Goal: Task Accomplishment & Management: Use online tool/utility

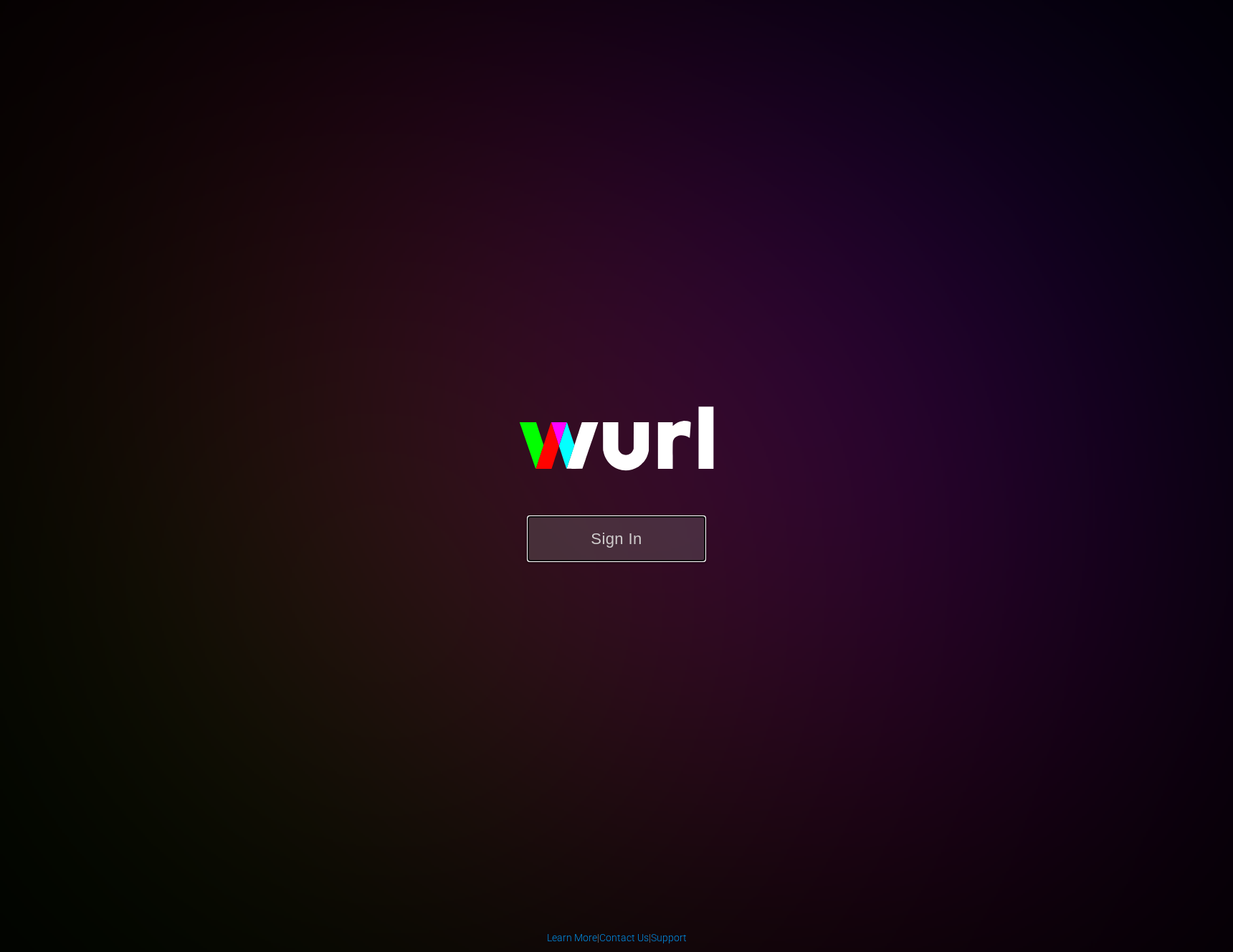
click at [616, 534] on button "Sign In" at bounding box center [616, 538] width 179 height 46
click at [612, 535] on button "Sign In" at bounding box center [616, 538] width 179 height 46
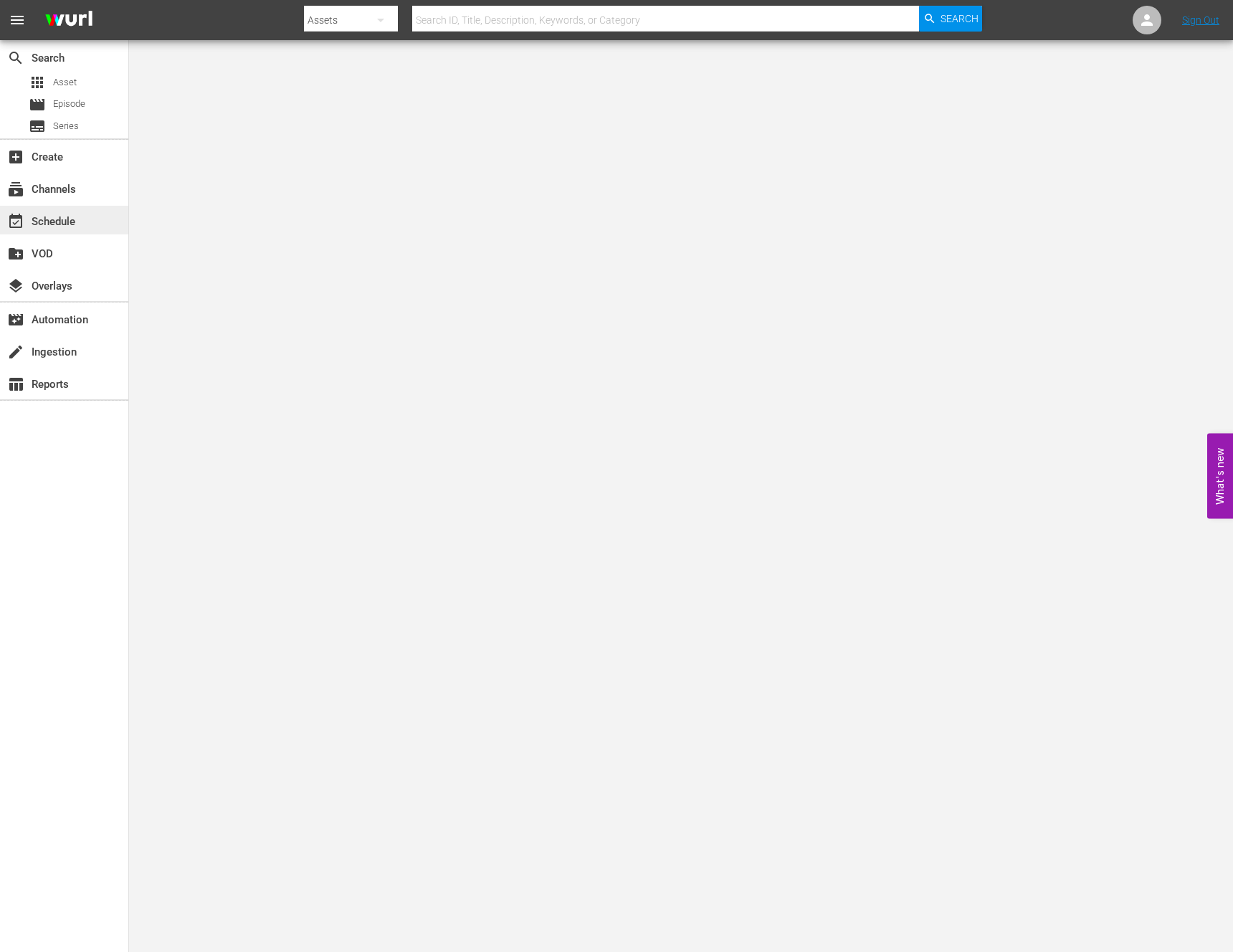
click at [51, 214] on div "event_available Schedule" at bounding box center [40, 219] width 80 height 13
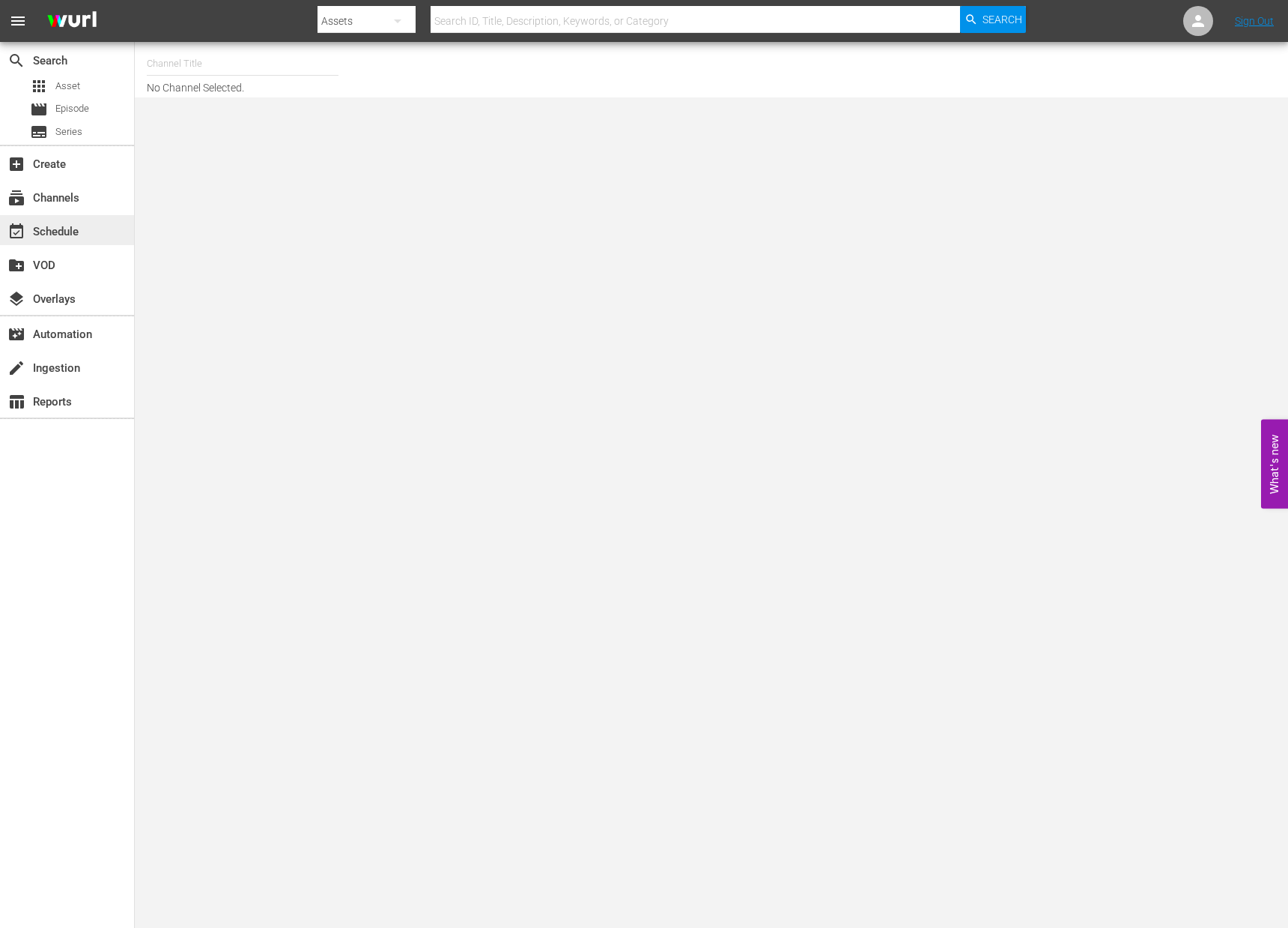
click at [46, 234] on div "event_available Schedule" at bounding box center [42, 229] width 84 height 14
click at [63, 202] on div "subscriptions Channels" at bounding box center [42, 195] width 84 height 14
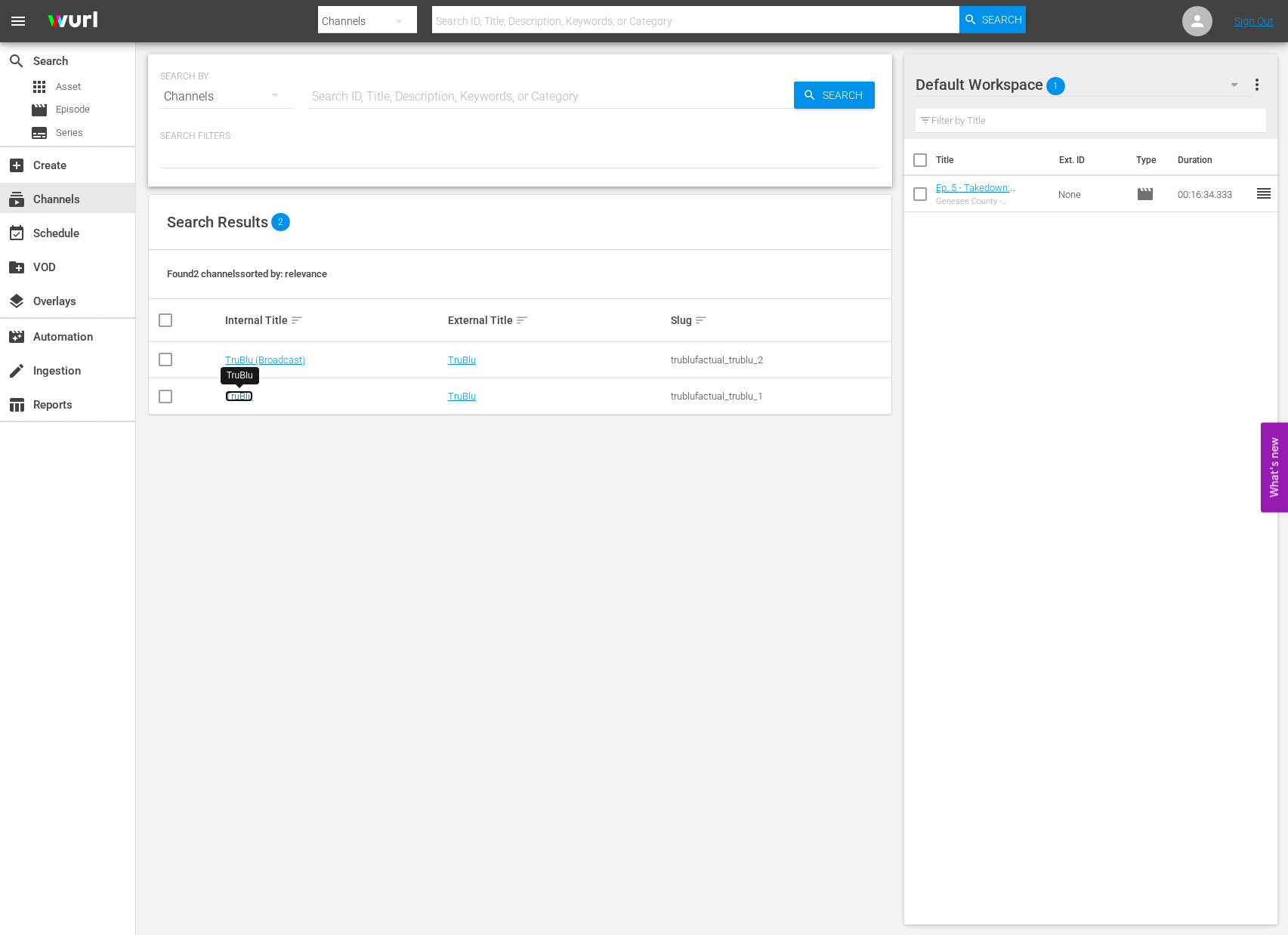
click at [239, 392] on link "TruBlu" at bounding box center [239, 397] width 28 height 12
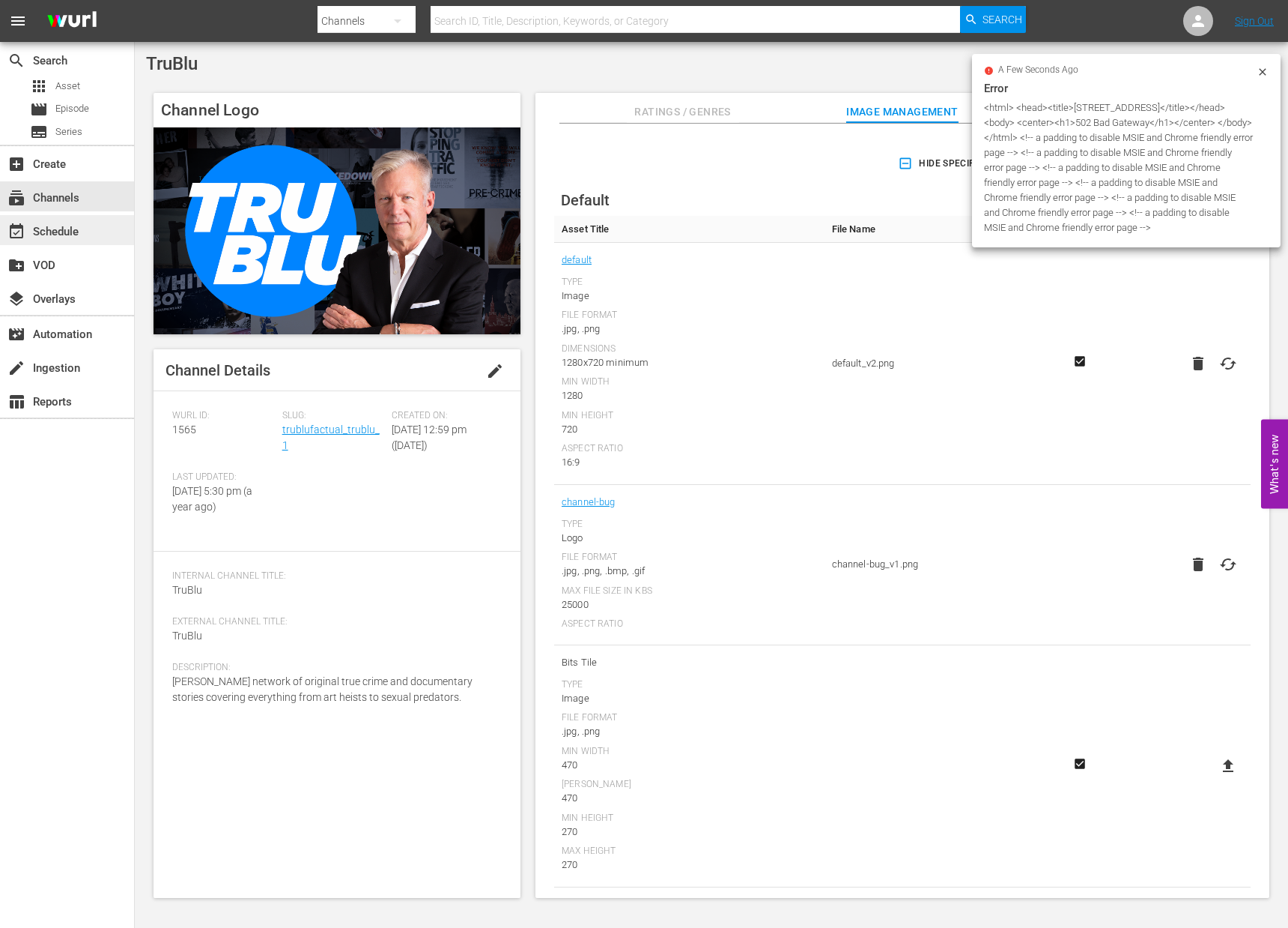
click at [25, 227] on div "event_available Schedule" at bounding box center [42, 229] width 84 height 14
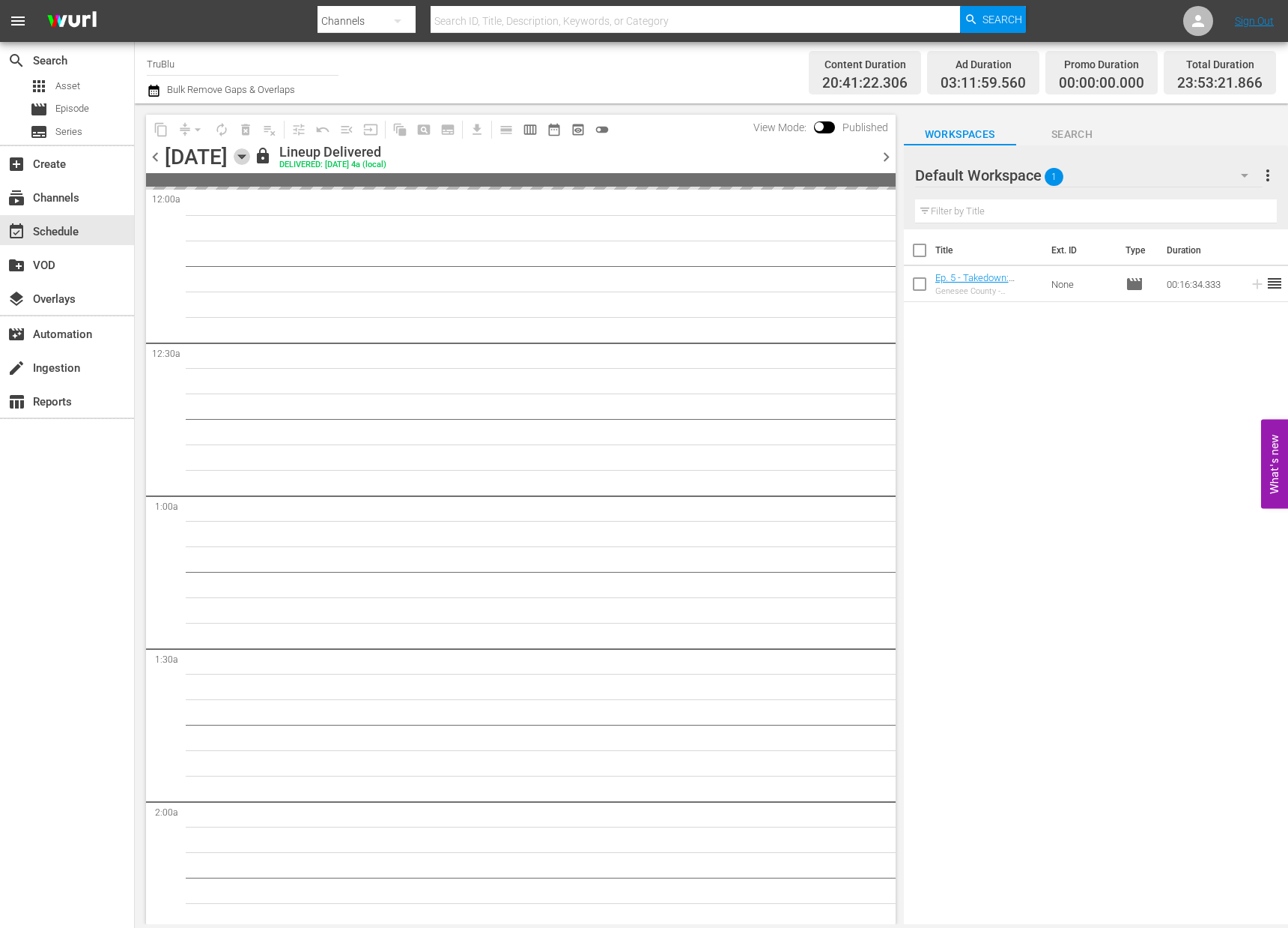
click at [251, 156] on icon "button" at bounding box center [242, 156] width 17 height 17
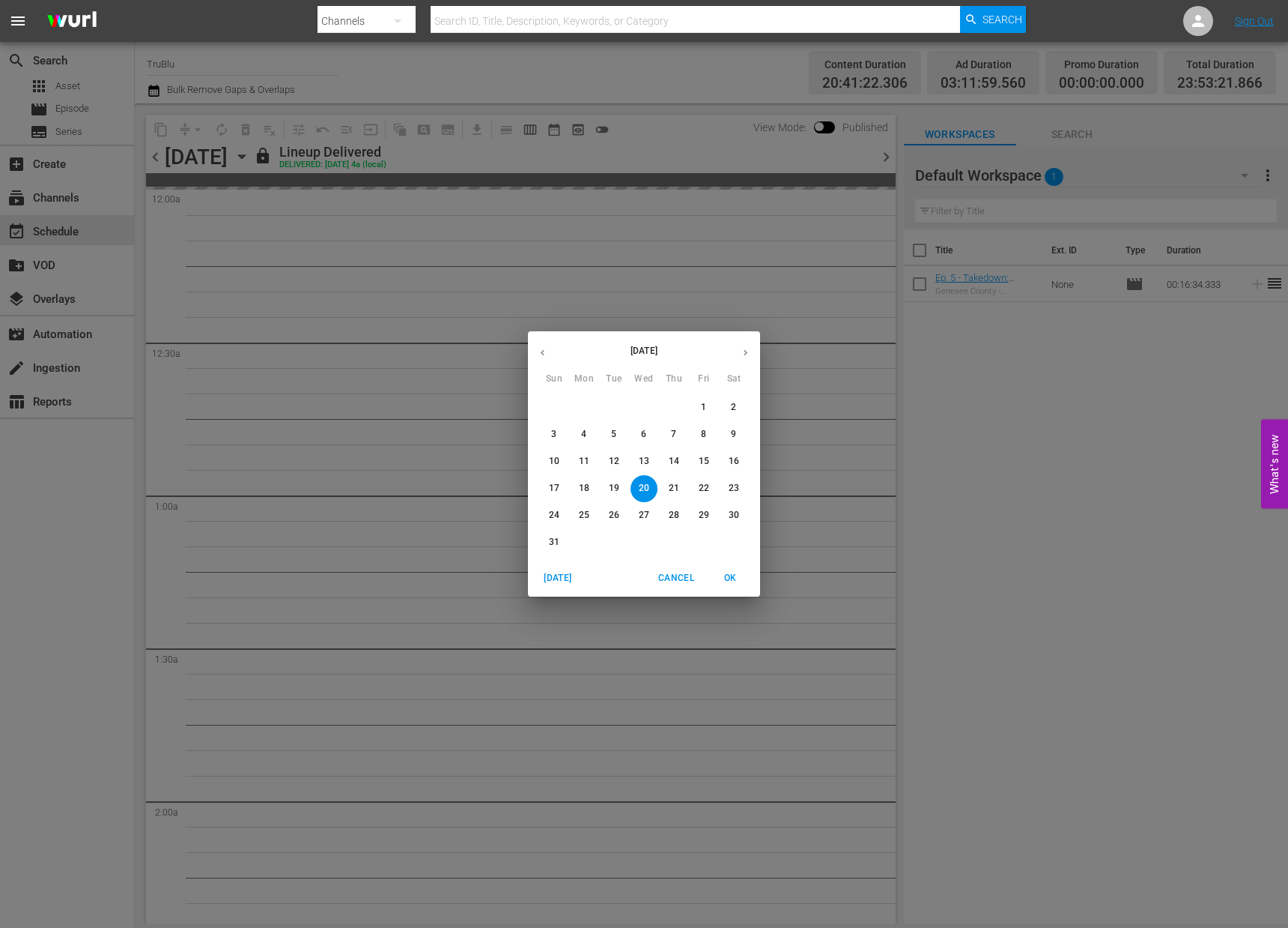
click at [586, 511] on p "25" at bounding box center [584, 515] width 11 height 13
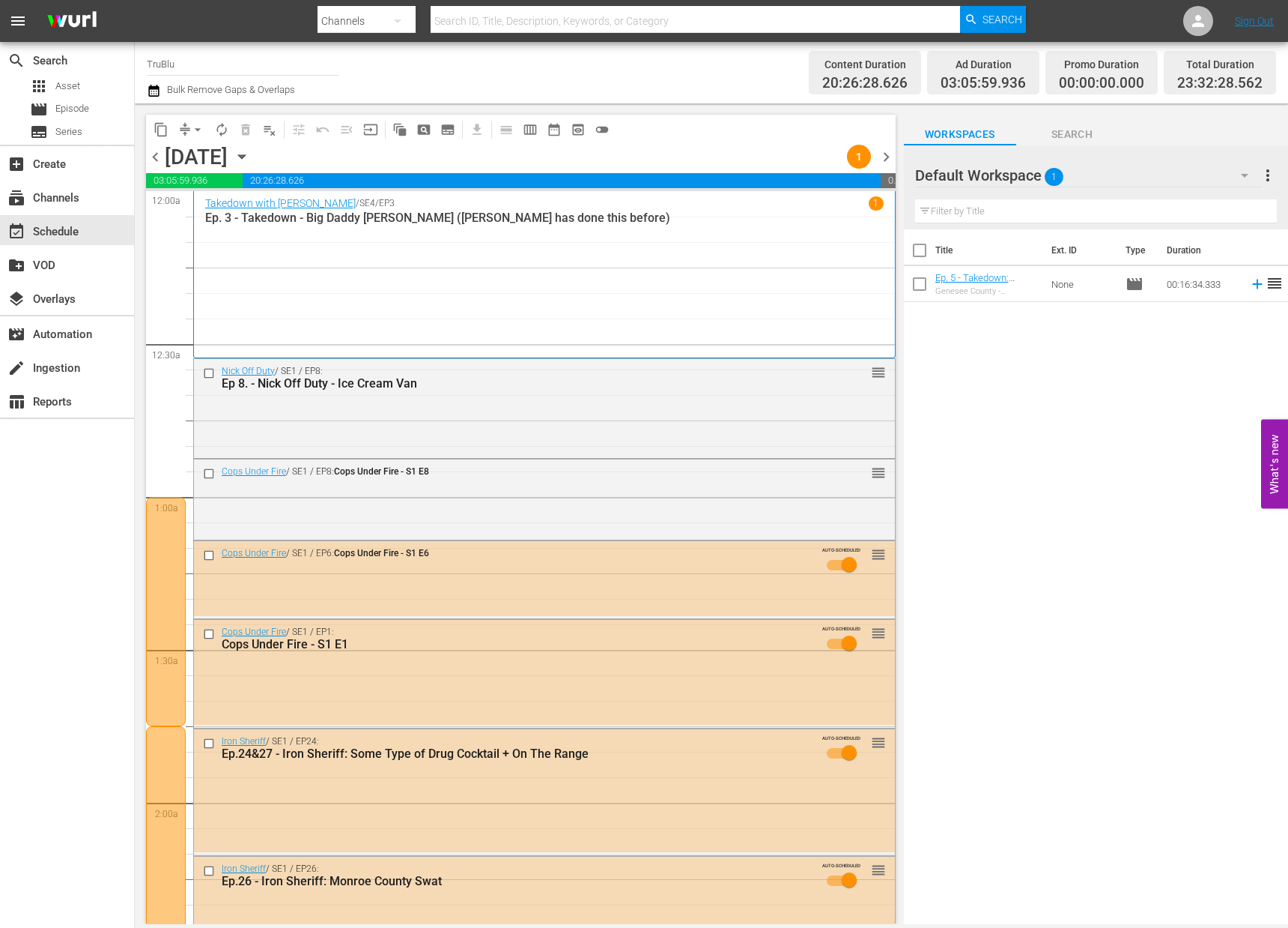
click at [1258, 70] on div "Total Duration" at bounding box center [1220, 65] width 85 height 21
click at [158, 560] on div at bounding box center [165, 611] width 40 height 229
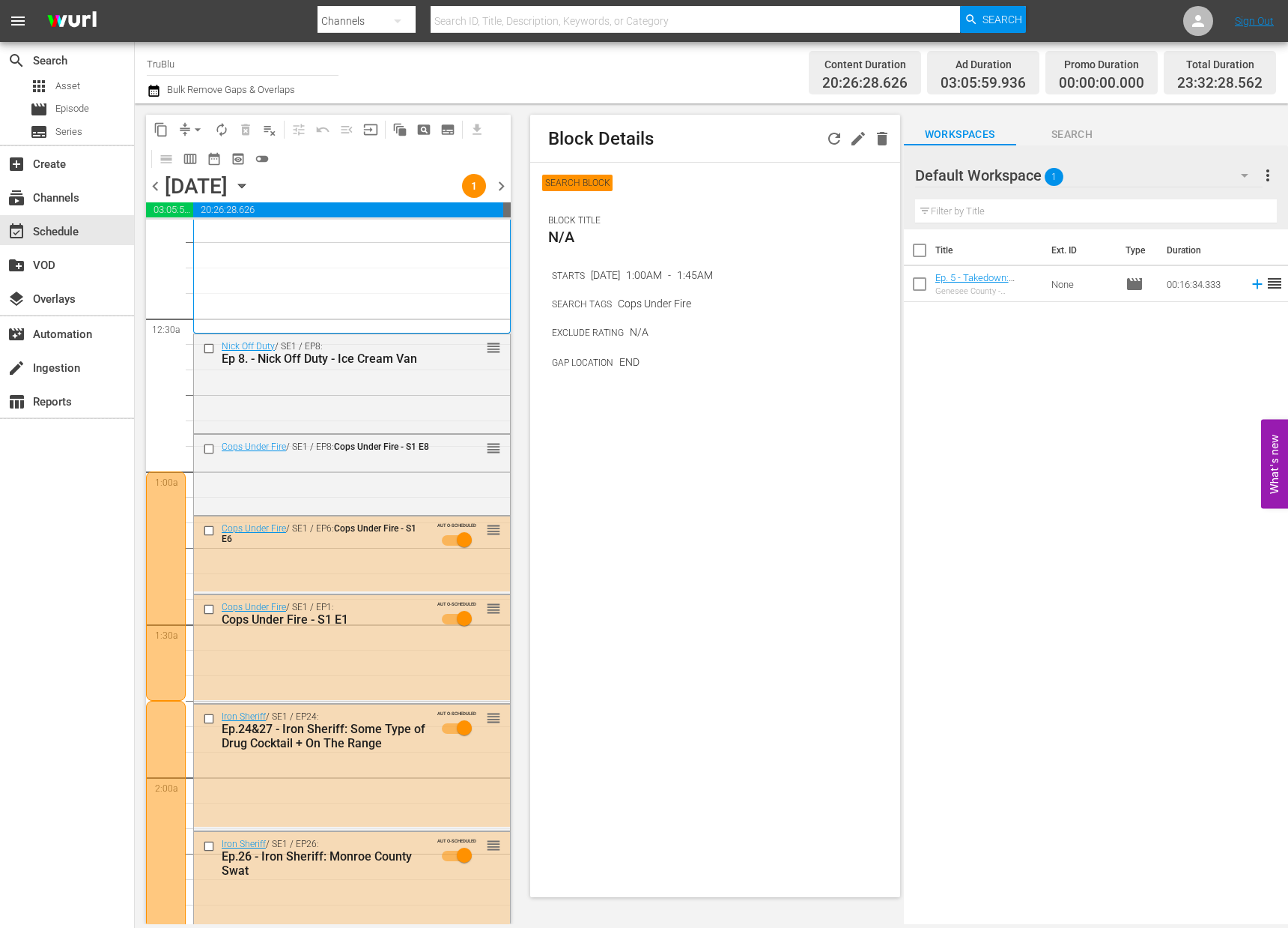
scroll to position [141, 0]
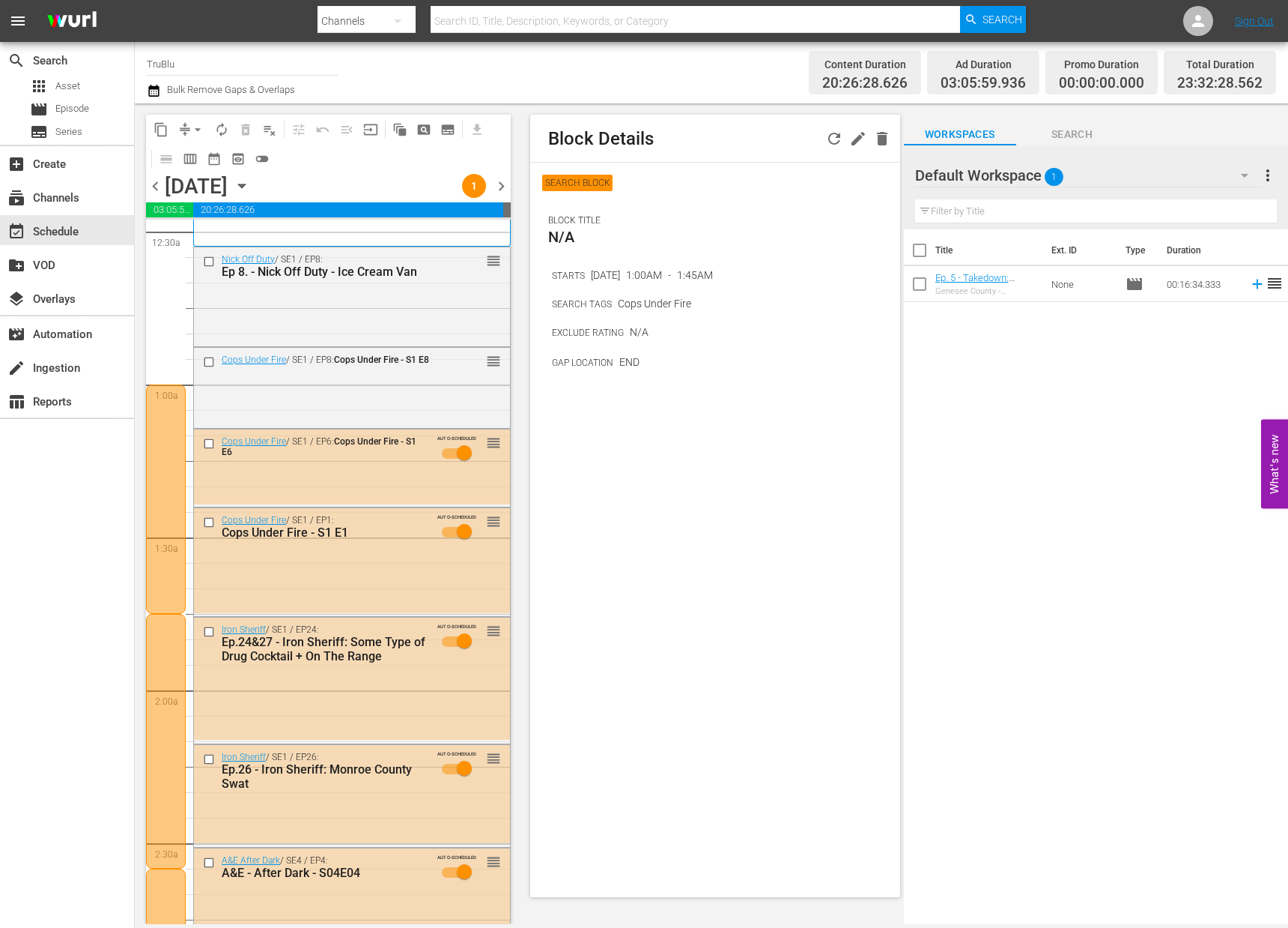
click at [168, 635] on div at bounding box center [165, 741] width 40 height 255
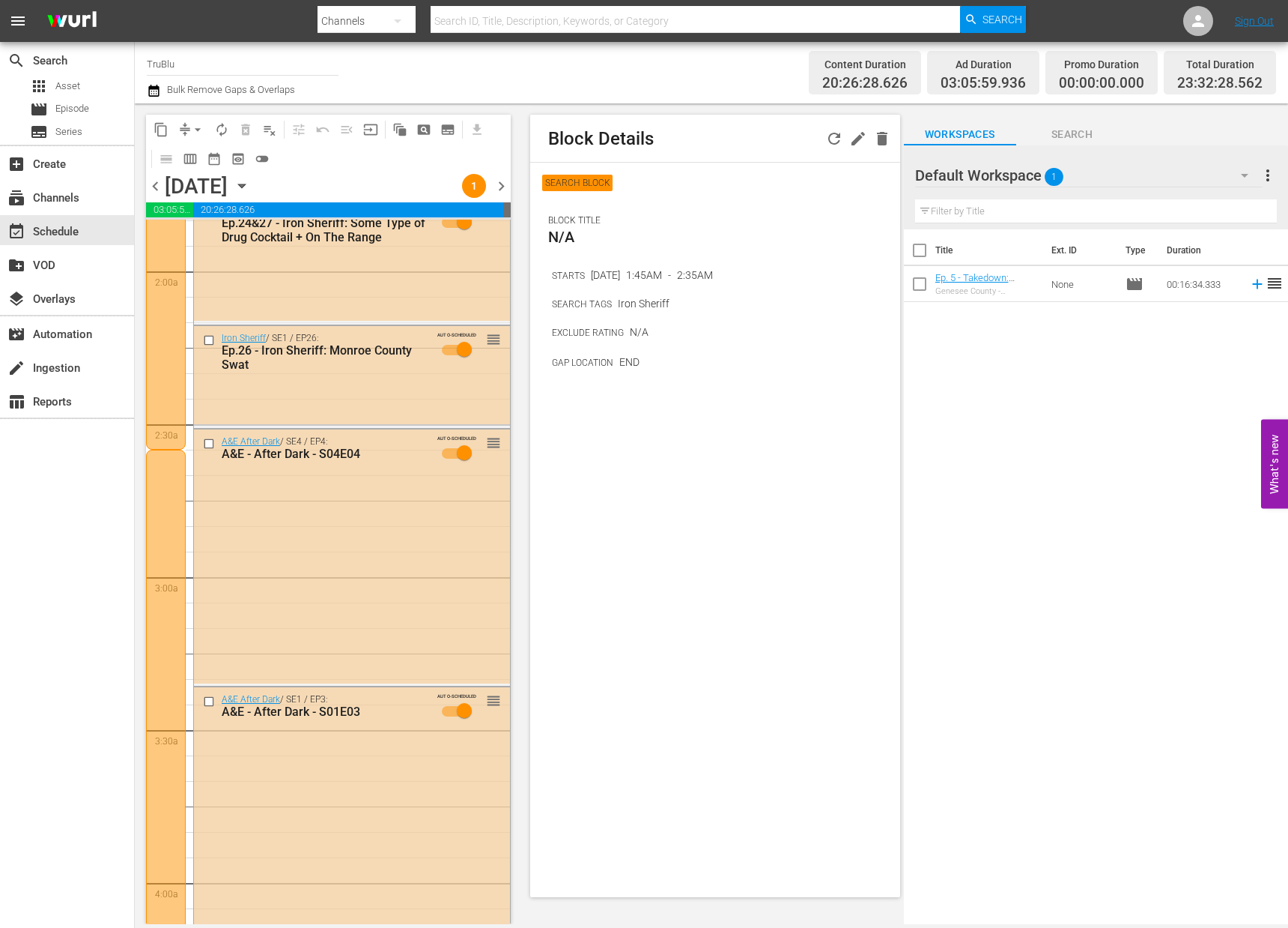
scroll to position [563, 0]
click at [168, 635] on div at bounding box center [165, 739] width 40 height 586
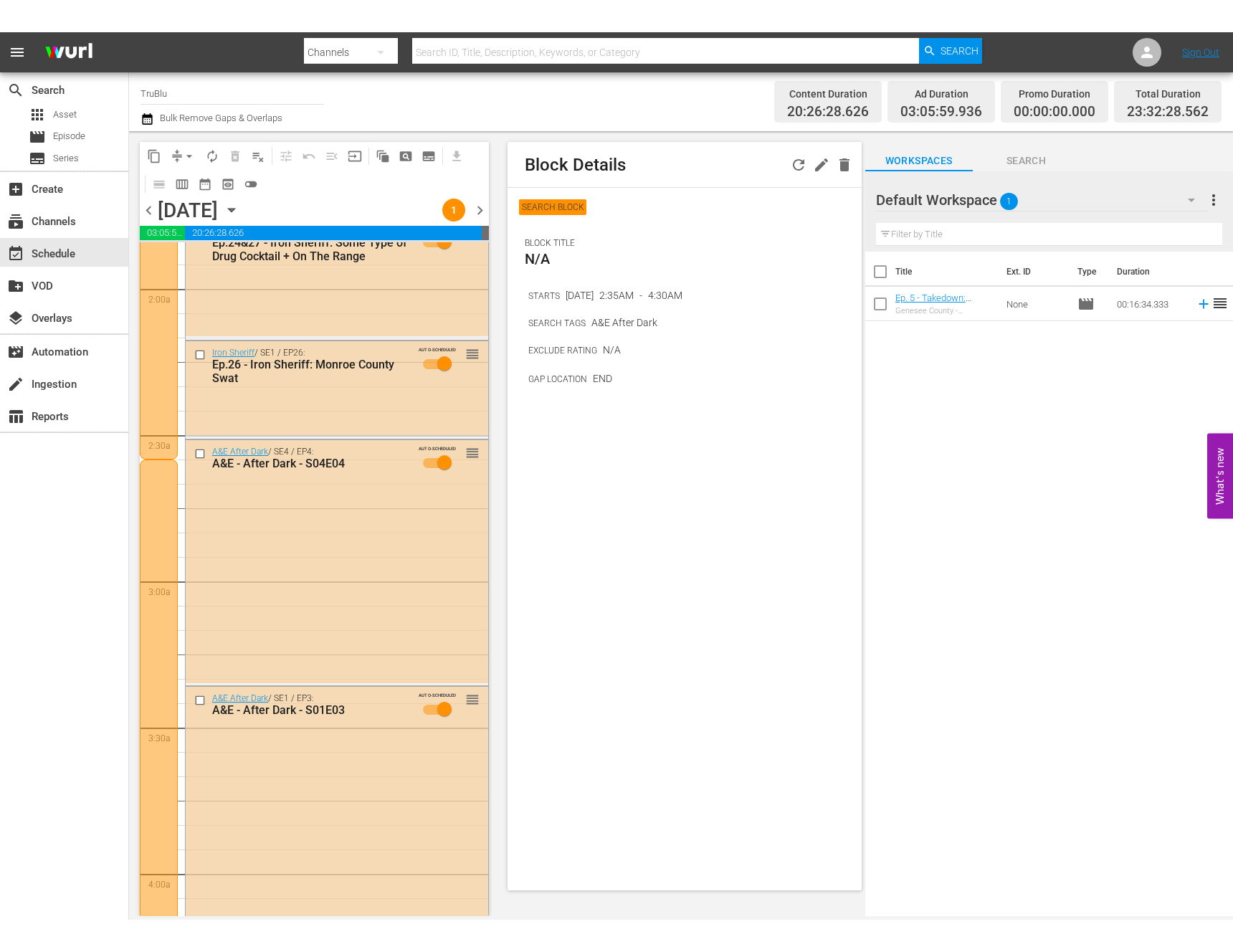
scroll to position [541, 0]
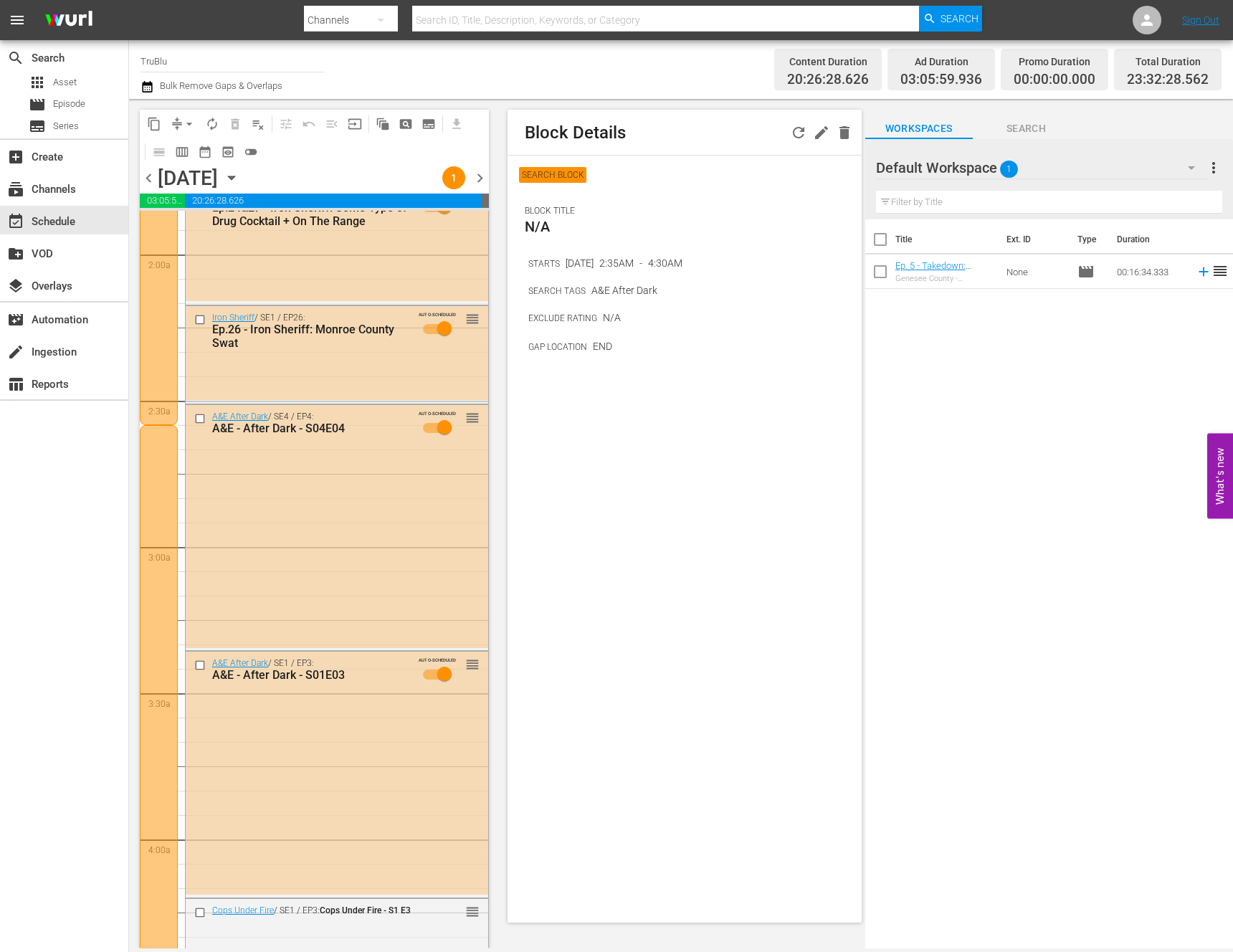
click at [932, 358] on div "Title Ext. ID Type Duration Ep. 5 - Takedown: Genesee County - Shawn Genesee Co…" at bounding box center [1050, 585] width 368 height 732
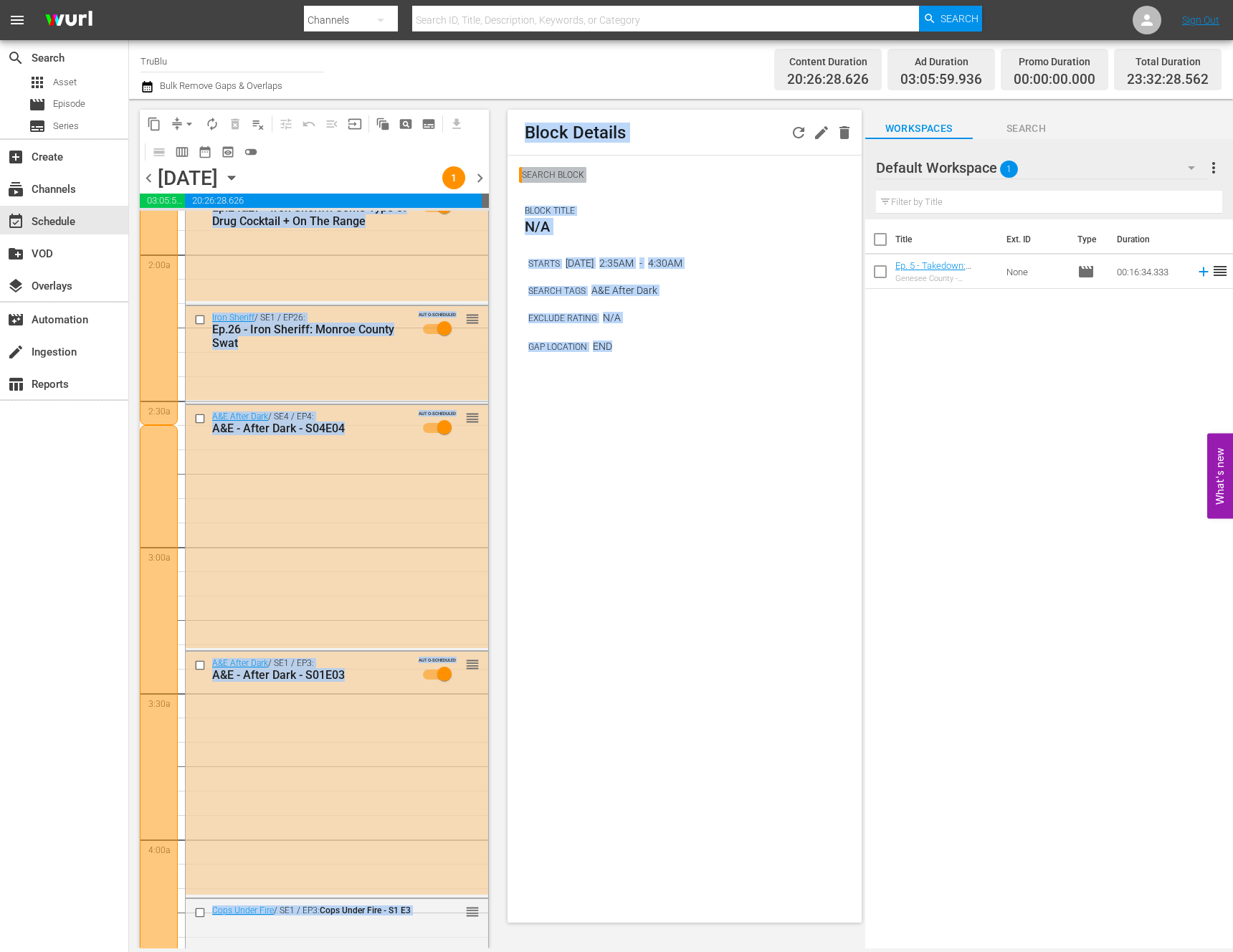
drag, startPoint x: 495, startPoint y: 371, endPoint x: 605, endPoint y: 439, distance: 129.3
click at [605, 439] on div "content_copy compress arrow_drop_down autorenew_outlined delete_forever_outline…" at bounding box center [682, 523] width 1105 height 850
drag, startPoint x: 688, startPoint y: 433, endPoint x: 689, endPoint y: 418, distance: 15.0
click at [688, 428] on div "Block Details SEARCH BLOCK BLOCK TITLE N/A STARTS Aug 25, 2025 2:35AM - 4:30AM …" at bounding box center [684, 516] width 353 height 813
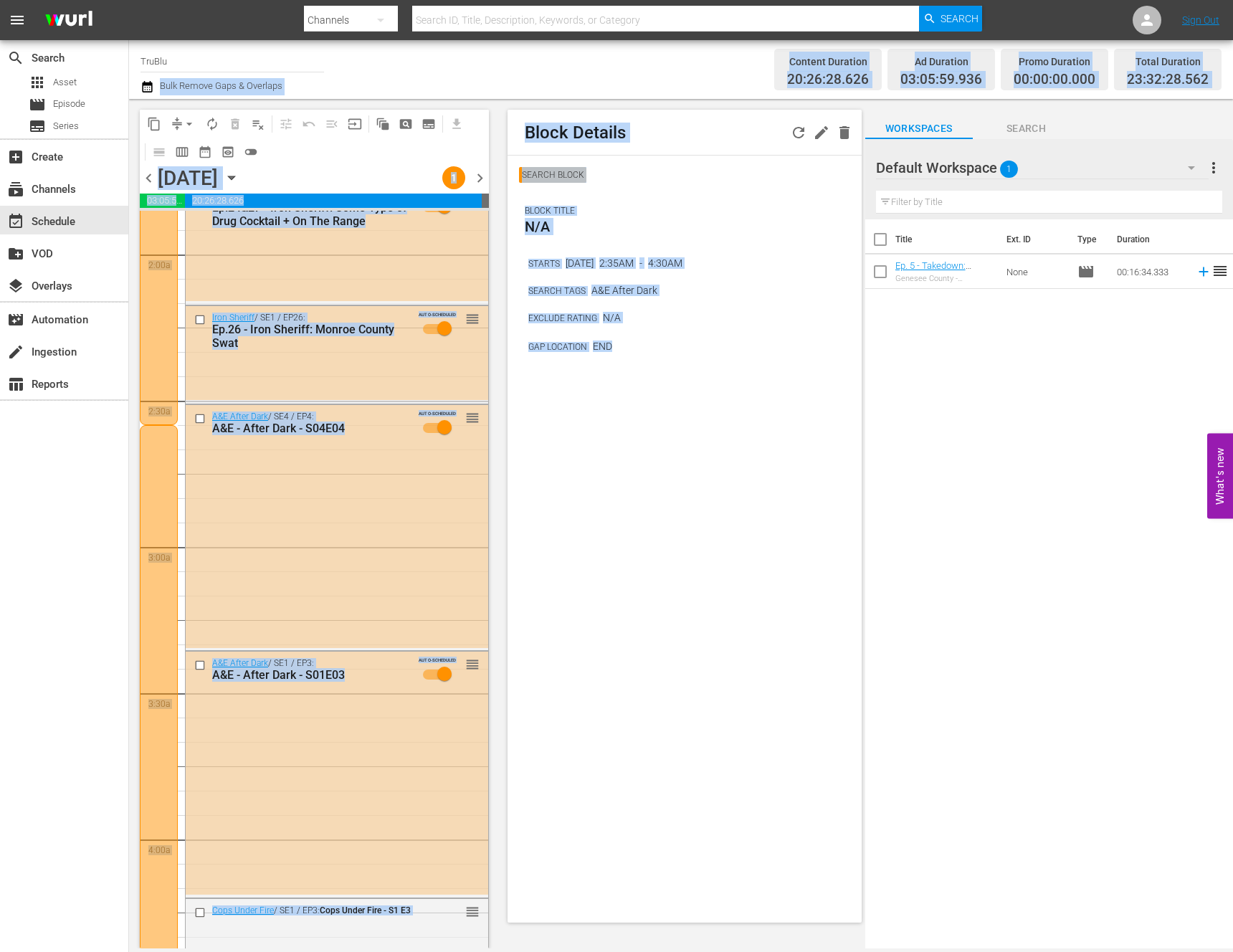
drag, startPoint x: 714, startPoint y: 426, endPoint x: 530, endPoint y: 103, distance: 371.7
click at [524, 70] on div "Channel Title TruBlu Bulk Remove Gaps & Overlaps Content Duration 20:26:28.626 …" at bounding box center [682, 494] width 1105 height 908
click at [716, 412] on div "Block Details SEARCH BLOCK BLOCK TITLE N/A STARTS Aug 25, 2025 2:35AM - 4:30AM …" at bounding box center [684, 516] width 353 height 813
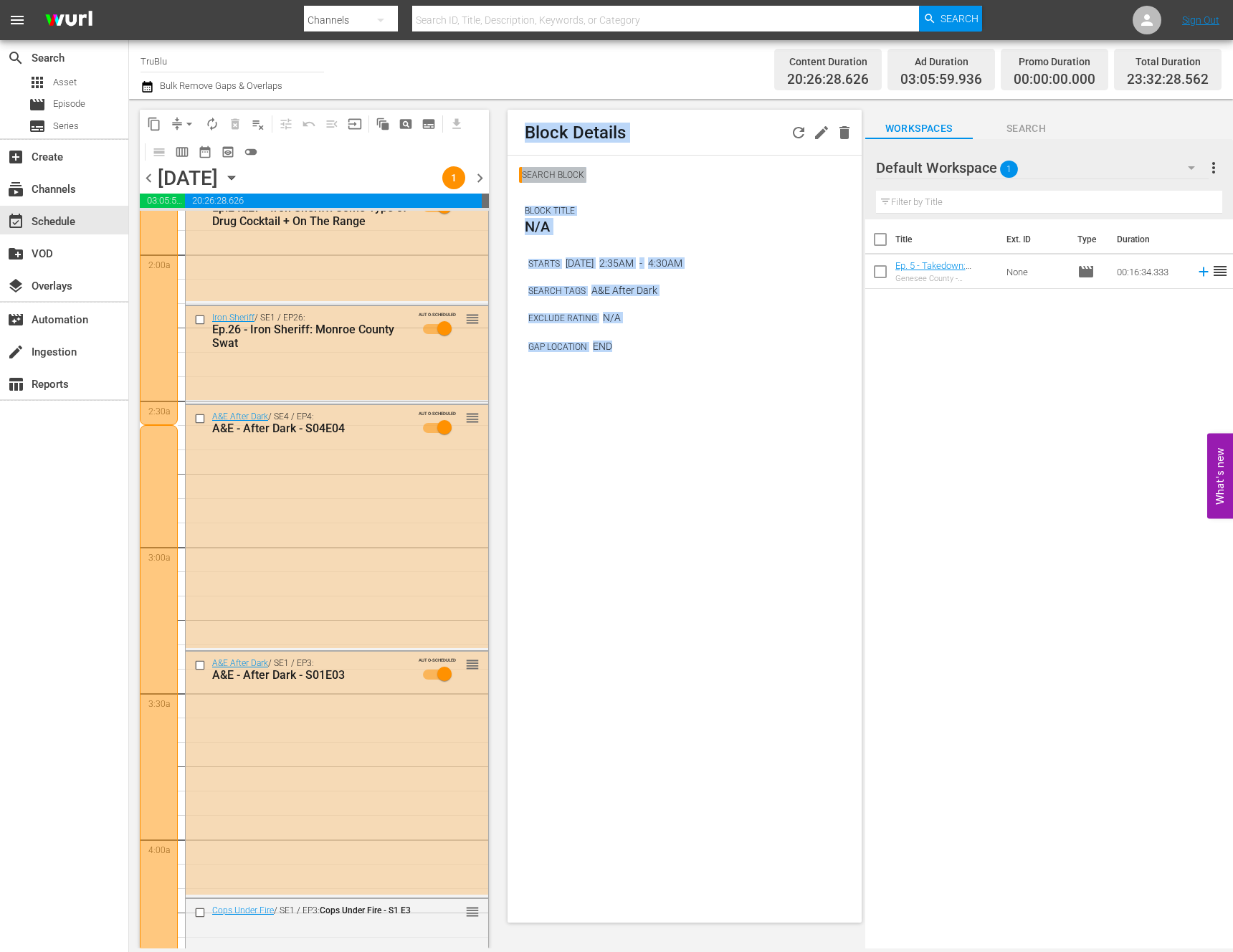
drag, startPoint x: 761, startPoint y: 453, endPoint x: 522, endPoint y: 117, distance: 412.3
click at [522, 117] on div "Block Details SEARCH BLOCK BLOCK TITLE N/A STARTS Aug 25, 2025 2:35AM - 4:30AM …" at bounding box center [684, 516] width 353 height 813
click at [667, 358] on div "SEARCH BLOCK BLOCK TITLE N/A STARTS Aug 25, 2025 2:35AM - 4:30AM SEARCH TAGS A&…" at bounding box center [684, 260] width 353 height 211
drag, startPoint x: 718, startPoint y: 424, endPoint x: 510, endPoint y: 113, distance: 374.1
click at [510, 113] on div "Block Details SEARCH BLOCK BLOCK TITLE N/A STARTS Aug 25, 2025 2:35AM - 4:30AM …" at bounding box center [684, 516] width 353 height 813
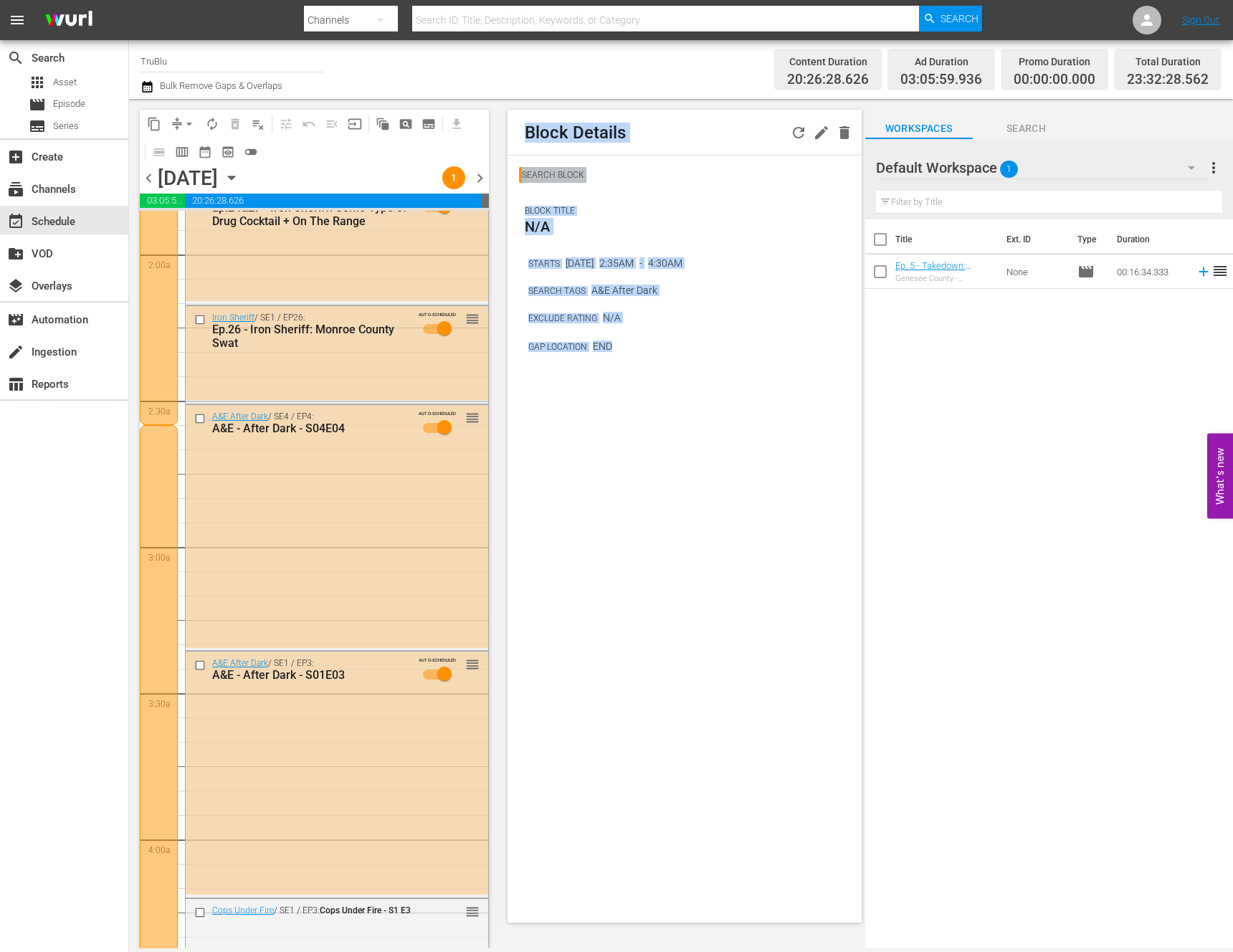
drag, startPoint x: 716, startPoint y: 328, endPoint x: 761, endPoint y: 441, distance: 121.6
click at [717, 329] on div "SEARCH BLOCK BLOCK TITLE N/A STARTS Aug 25, 2025 2:35AM - 4:30AM SEARCH TAGS A&…" at bounding box center [684, 260] width 353 height 211
drag, startPoint x: 760, startPoint y: 438, endPoint x: 550, endPoint y: 174, distance: 337.3
click at [551, 105] on span "Block Details SEARCH BLOCK BLOCK TITLE N/A STARTS Aug 25, 2025 2:35AM - 4:30AM …" at bounding box center [681, 523] width 368 height 850
click at [528, 144] on div "Block Details" at bounding box center [684, 132] width 353 height 46
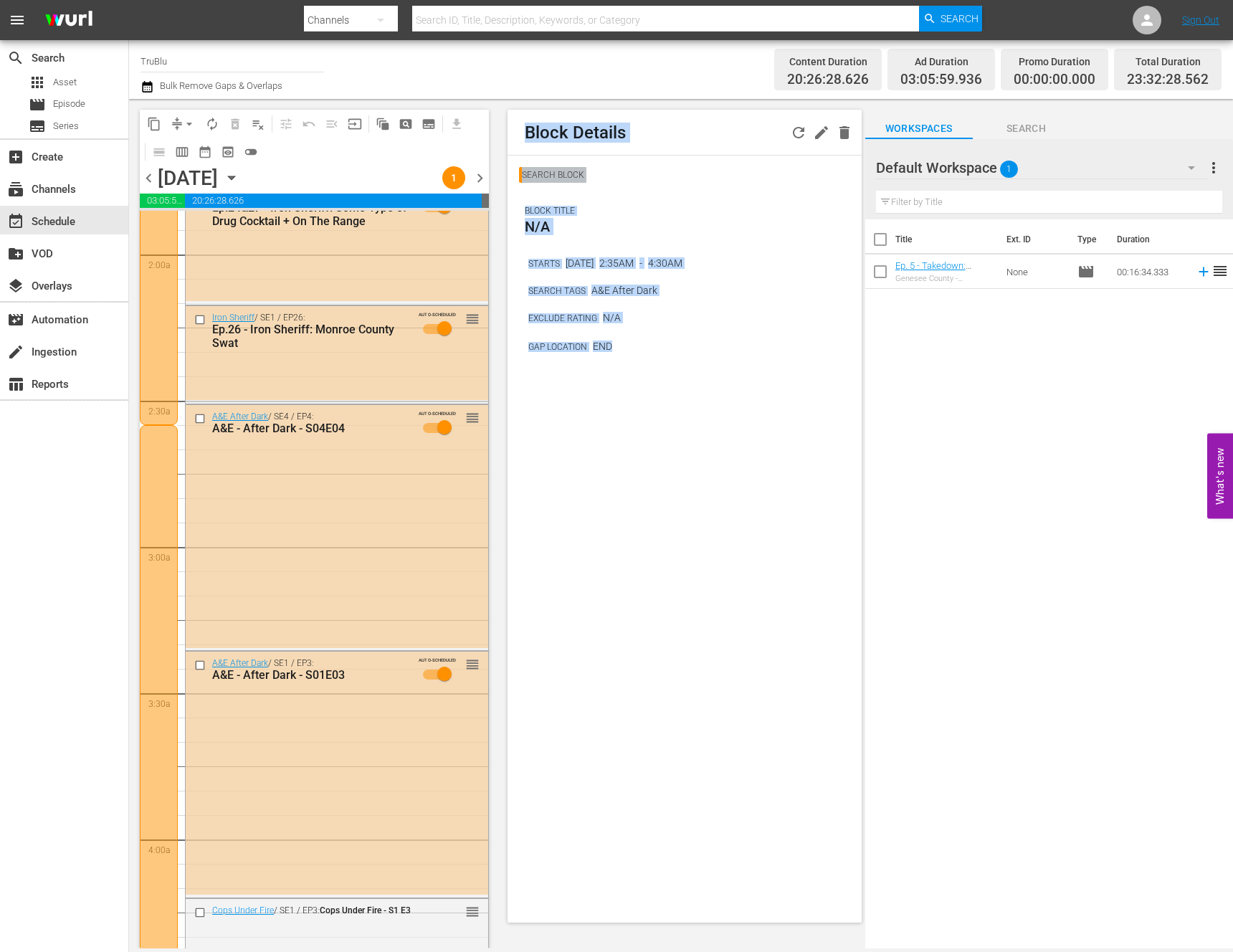
drag, startPoint x: 526, startPoint y: 134, endPoint x: 597, endPoint y: 336, distance: 214.1
click at [610, 342] on div "Block Details SEARCH BLOCK BLOCK TITLE N/A STARTS Aug 25, 2025 2:35AM - 4:30AM …" at bounding box center [684, 516] width 353 height 813
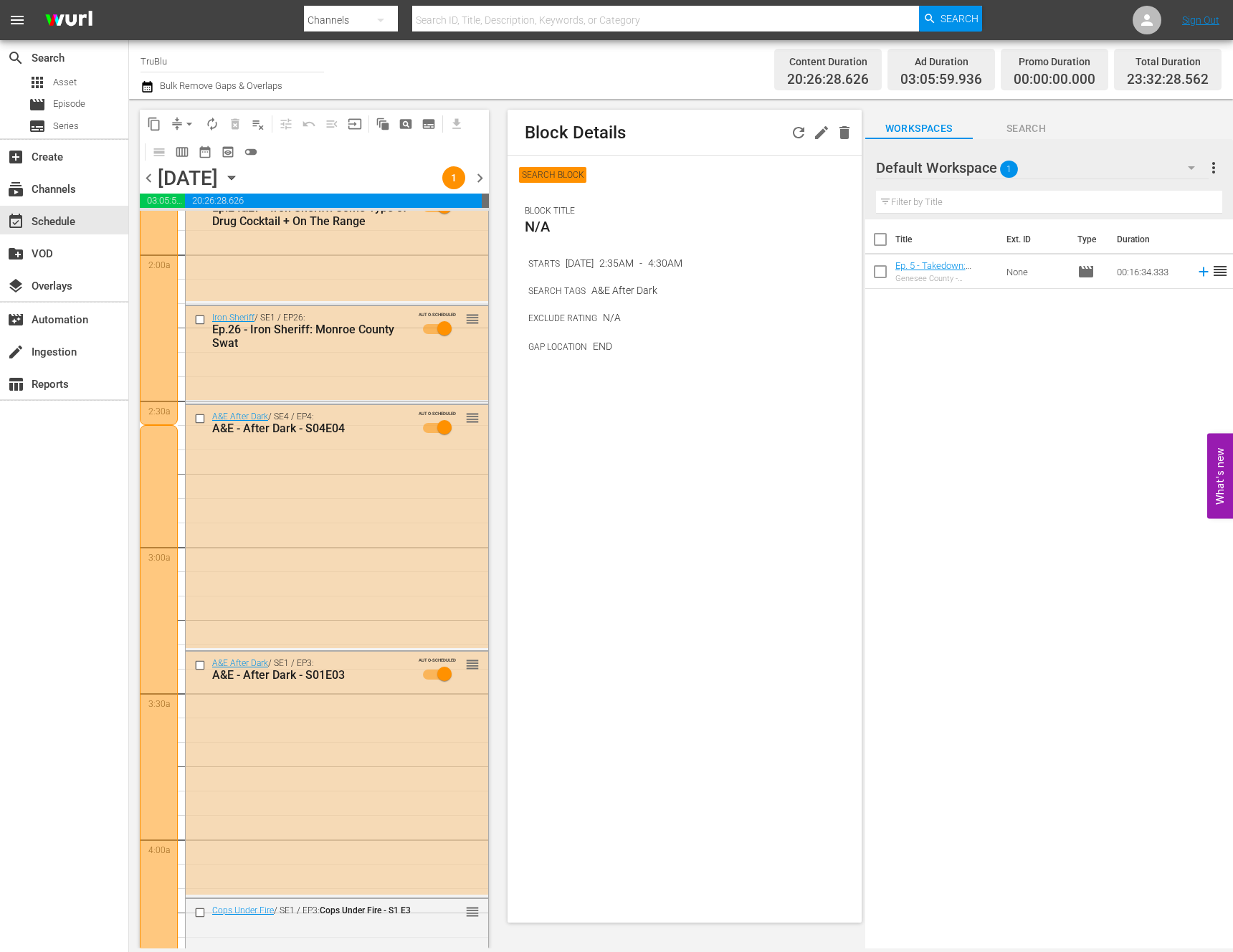
click at [603, 341] on p "END" at bounding box center [603, 346] width 20 height 11
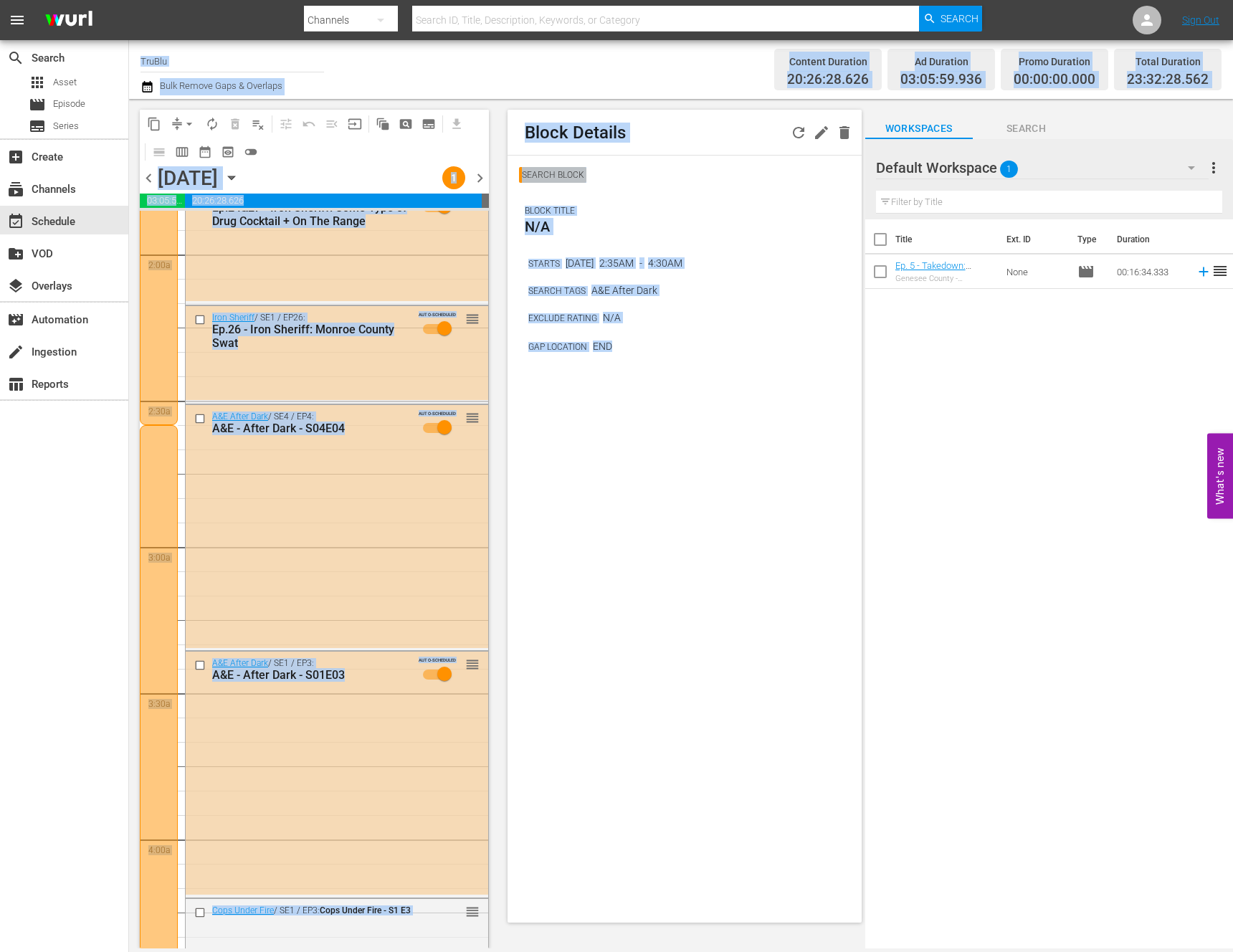
drag, startPoint x: 611, startPoint y: 346, endPoint x: 279, endPoint y: 62, distance: 436.9
click at [279, 62] on div "Channel Title TruBlu Bulk Remove Gaps & Overlaps Content Duration 20:26:28.626 …" at bounding box center [682, 494] width 1105 height 908
drag, startPoint x: 346, startPoint y: 80, endPoint x: 356, endPoint y: 86, distance: 11.7
click at [346, 80] on div "Channel Title TruBlu Bulk Remove Gaps & Overlaps" at bounding box center [435, 70] width 590 height 52
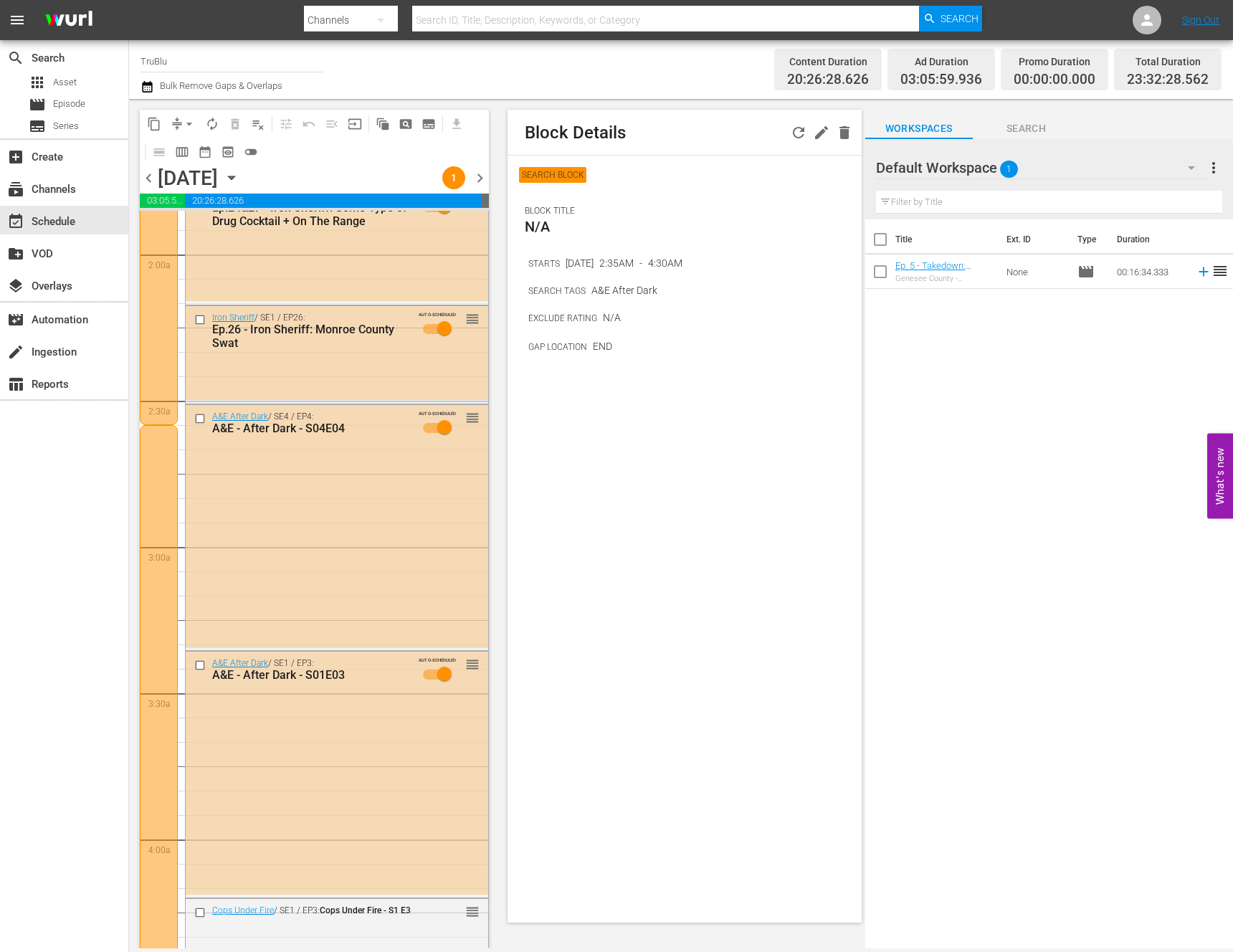
drag, startPoint x: 629, startPoint y: 355, endPoint x: 636, endPoint y: 364, distance: 11.4
click at [629, 355] on div "SEARCH BLOCK BLOCK TITLE N/A STARTS Aug 25, 2025 2:35AM - 4:30AM SEARCH TAGS A&…" at bounding box center [684, 260] width 353 height 211
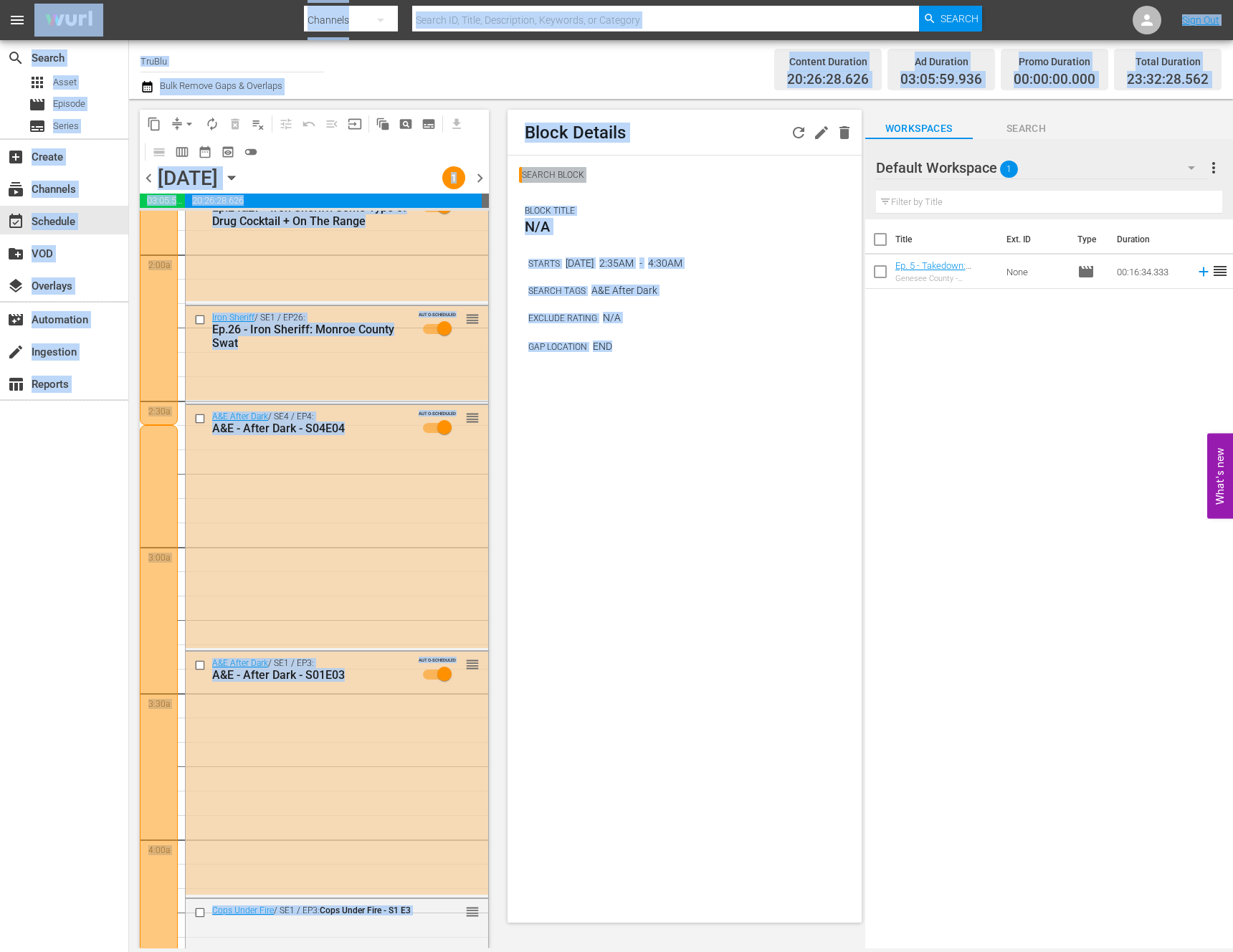
drag, startPoint x: 631, startPoint y: 357, endPoint x: 39, endPoint y: 16, distance: 683.2
click at [39, 16] on div "menu Search By Channels Search ID, Title, Description, Keywords, or Category Se…" at bounding box center [616, 474] width 1233 height 948
click at [640, 390] on div "Block Details SEARCH BLOCK BLOCK TITLE N/A STARTS Aug 25, 2025 2:35AM - 4:30AM …" at bounding box center [684, 516] width 353 height 813
drag, startPoint x: 440, startPoint y: 169, endPoint x: 146, endPoint y: -55, distance: 369.6
click at [146, 0] on html "menu Search By Channels Search ID, Title, Description, Keywords, or Category Se…" at bounding box center [616, 476] width 1233 height 952
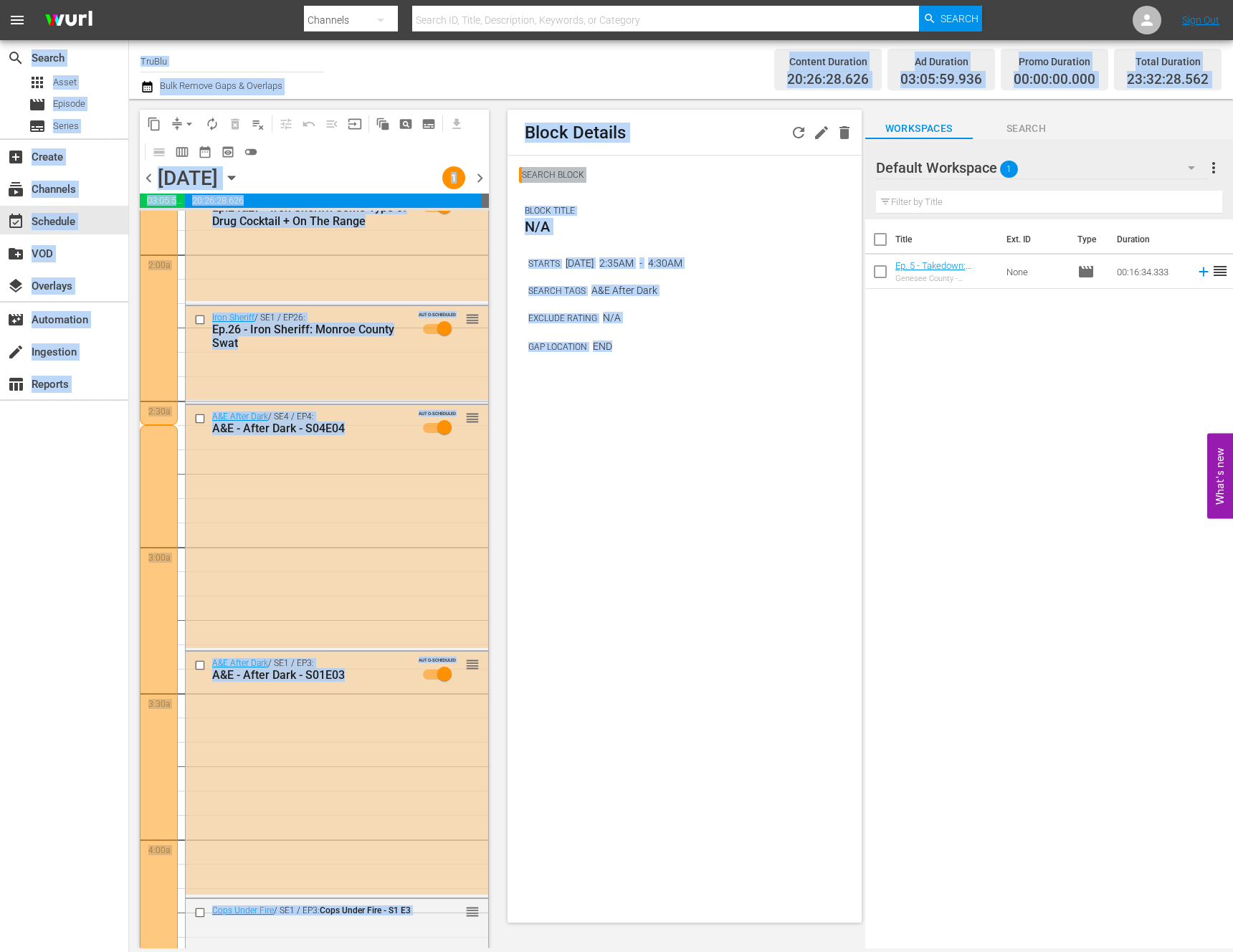
click at [696, 482] on div "Block Details SEARCH BLOCK BLOCK TITLE N/A STARTS Aug 25, 2025 2:35AM - 4:30AM …" at bounding box center [684, 516] width 353 height 813
drag, startPoint x: 728, startPoint y: 494, endPoint x: 0, endPoint y: -50, distance: 908.8
click at [0, 0] on html "menu Search By Channels Search ID, Title, Description, Keywords, or Category Se…" at bounding box center [616, 476] width 1233 height 952
click at [672, 412] on div "Block Details SEARCH BLOCK BLOCK TITLE N/A STARTS Aug 25, 2025 2:35AM - 4:30AM …" at bounding box center [684, 516] width 353 height 813
